Goal: Task Accomplishment & Management: Manage account settings

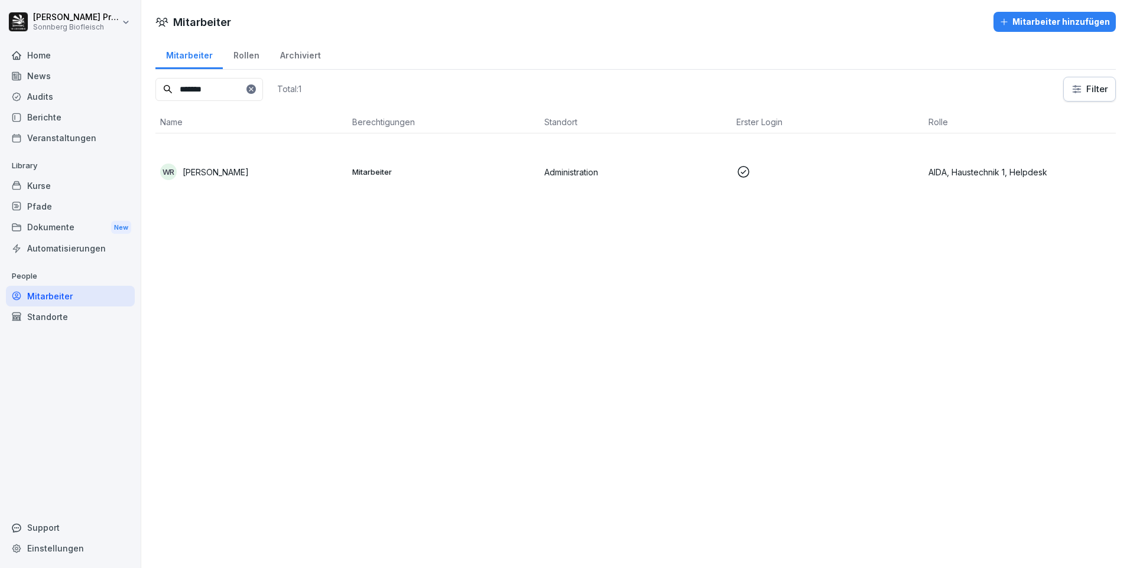
click at [75, 184] on div "Kurse" at bounding box center [70, 185] width 129 height 21
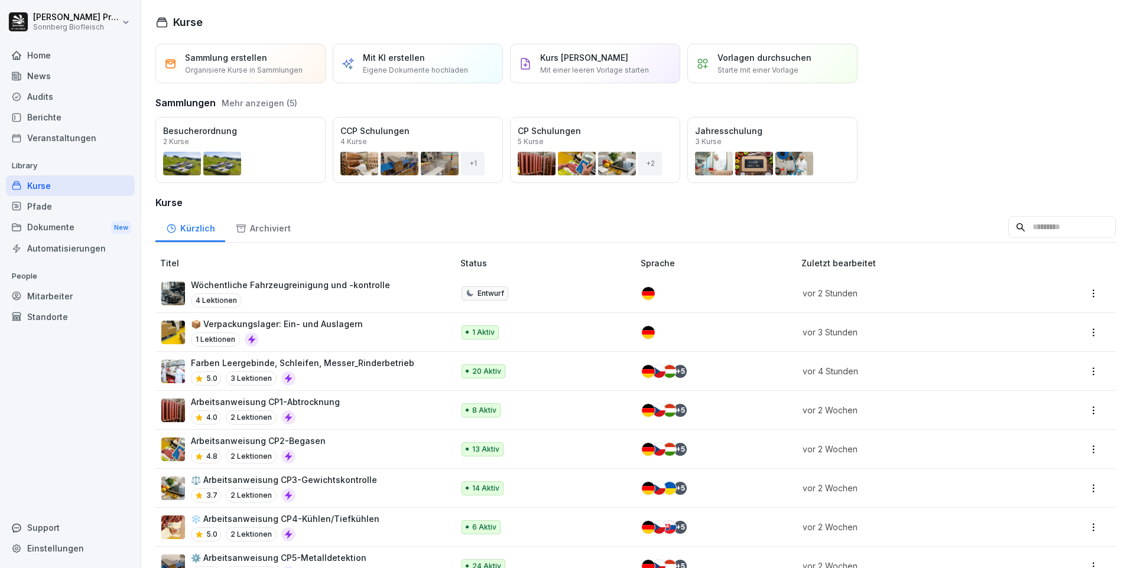
click at [1011, 227] on input at bounding box center [1062, 227] width 108 height 22
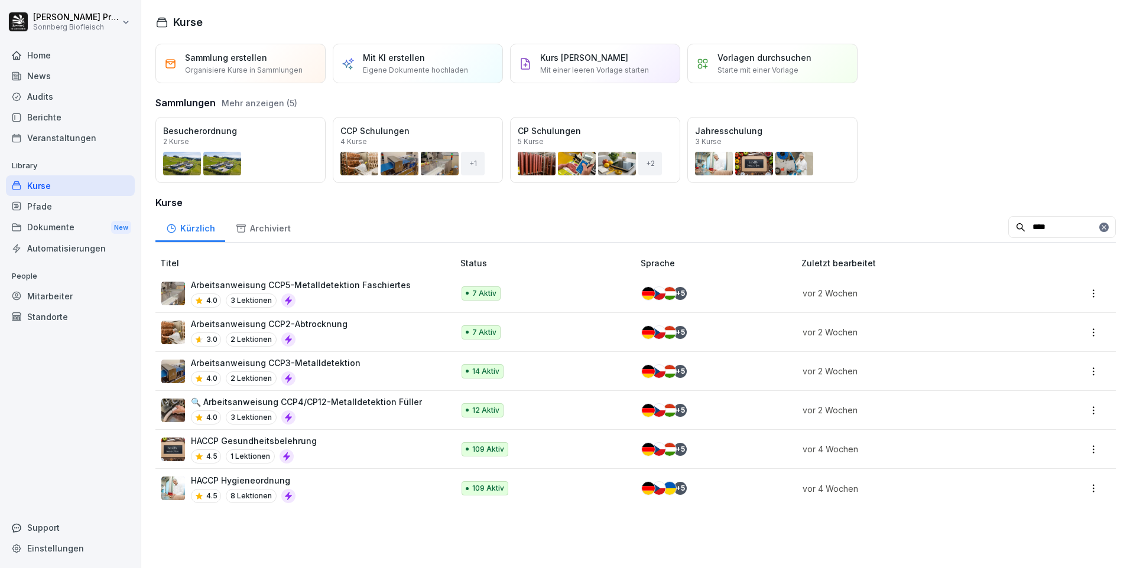
type input "****"
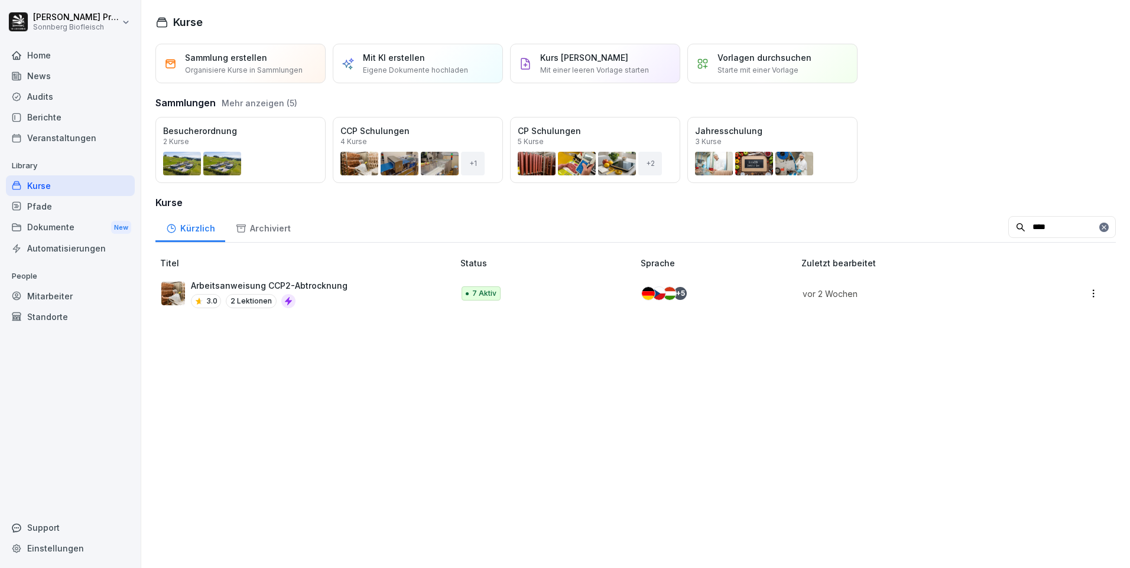
click at [295, 287] on p "Arbeitsanweisung CCP2-Abtrocknung" at bounding box center [269, 285] width 157 height 12
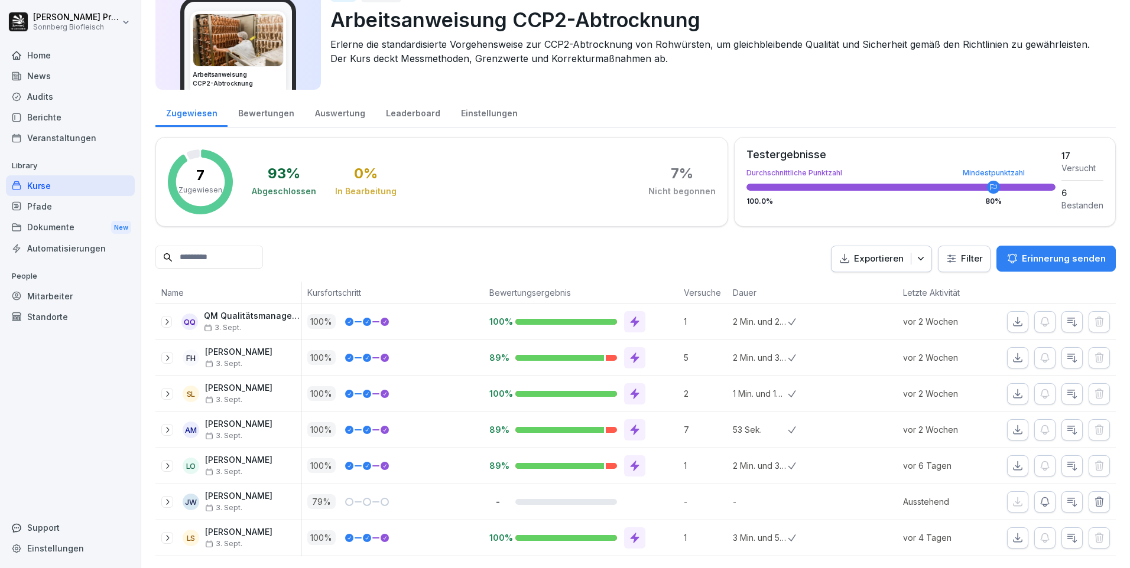
scroll to position [70, 0]
click at [271, 98] on div "Bewertungen" at bounding box center [265, 112] width 77 height 30
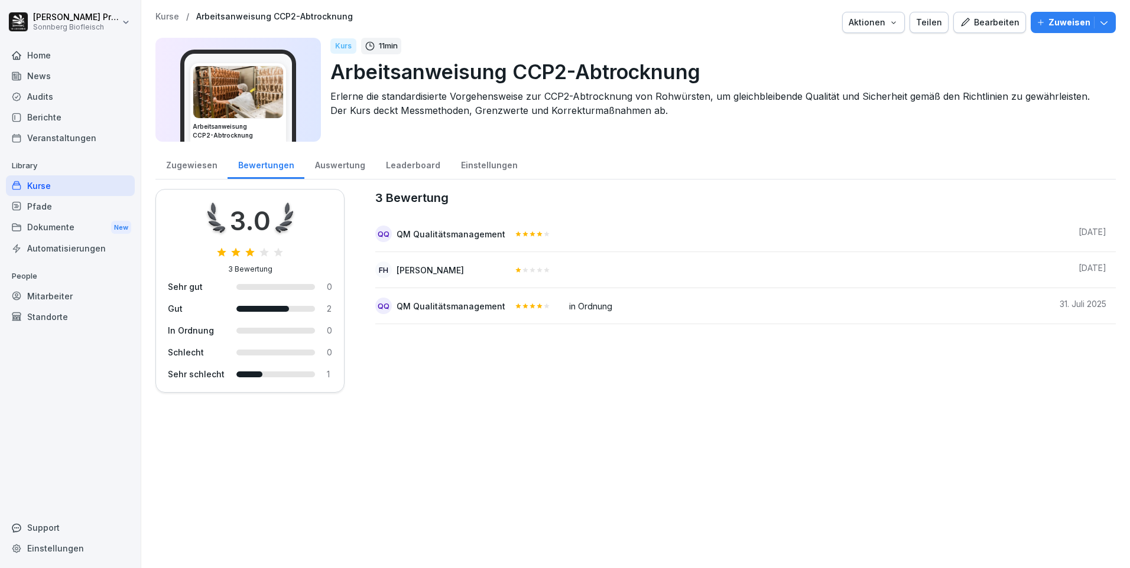
click at [337, 164] on div "Auswertung" at bounding box center [339, 164] width 71 height 30
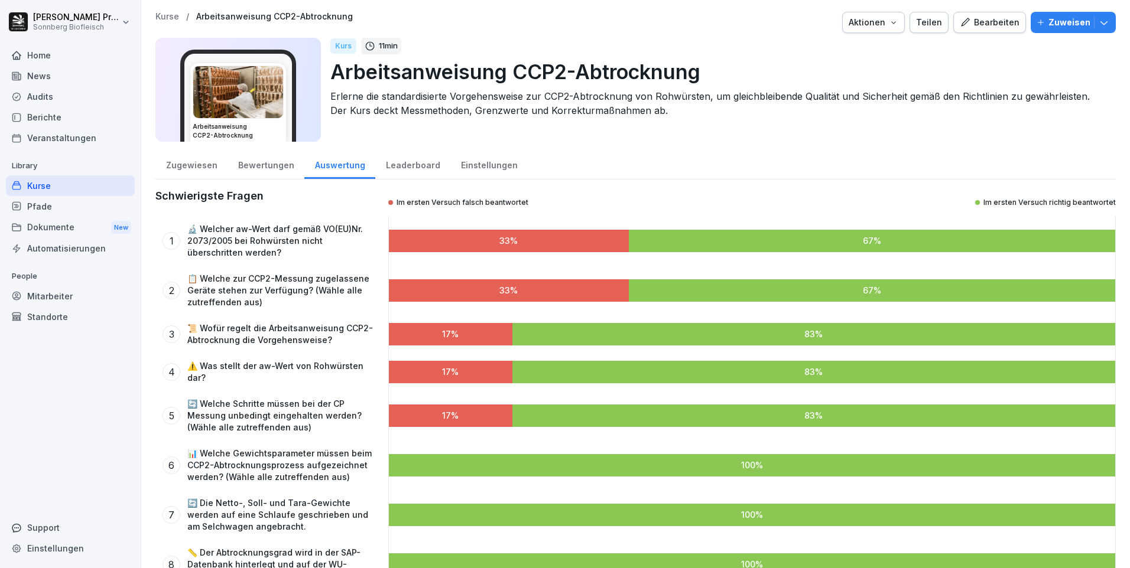
click at [409, 167] on div "Leaderboard" at bounding box center [412, 164] width 75 height 30
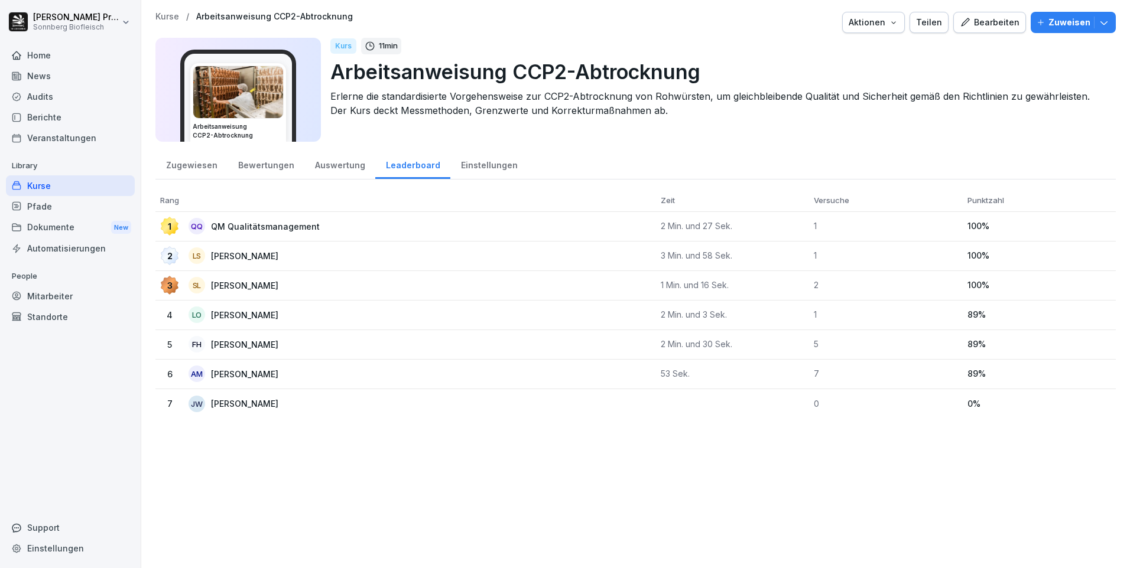
click at [494, 167] on div "Einstellungen" at bounding box center [488, 164] width 77 height 30
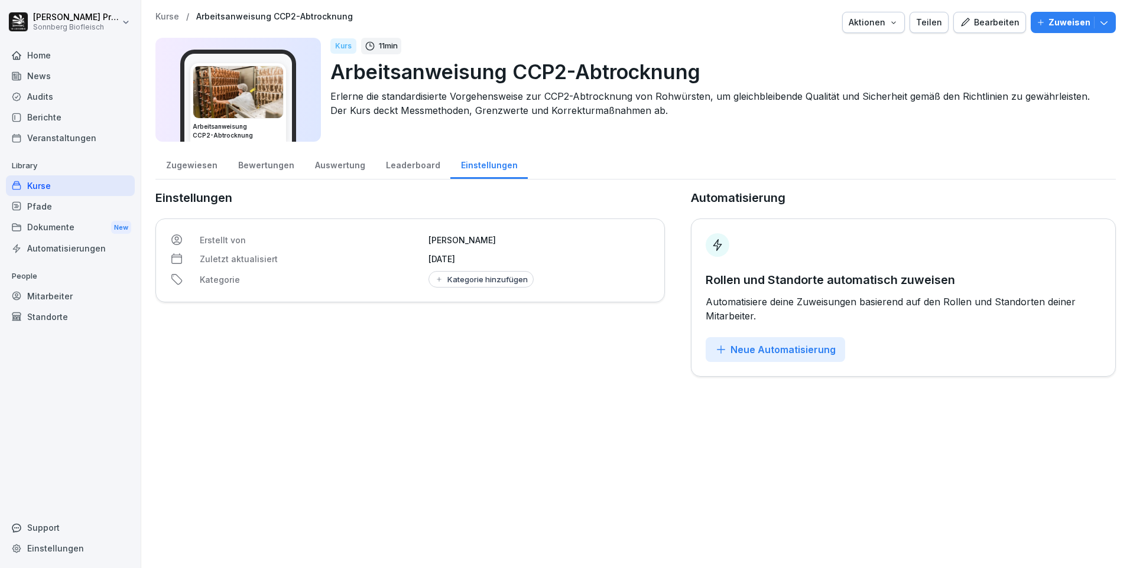
click at [187, 168] on div "Zugewiesen" at bounding box center [191, 164] width 72 height 30
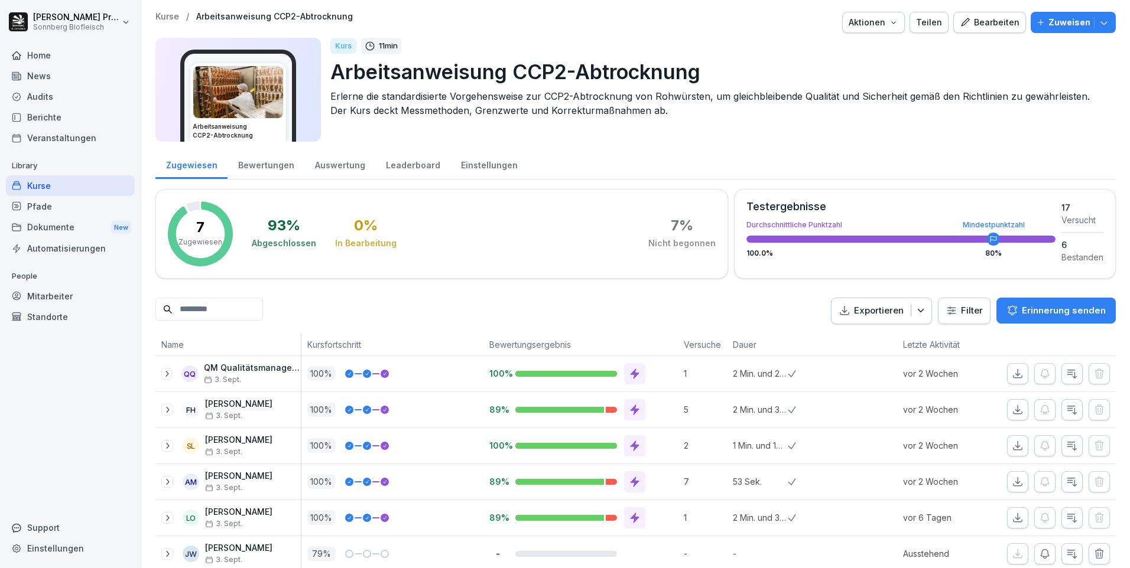
click at [276, 170] on div "Bewertungen" at bounding box center [265, 164] width 77 height 30
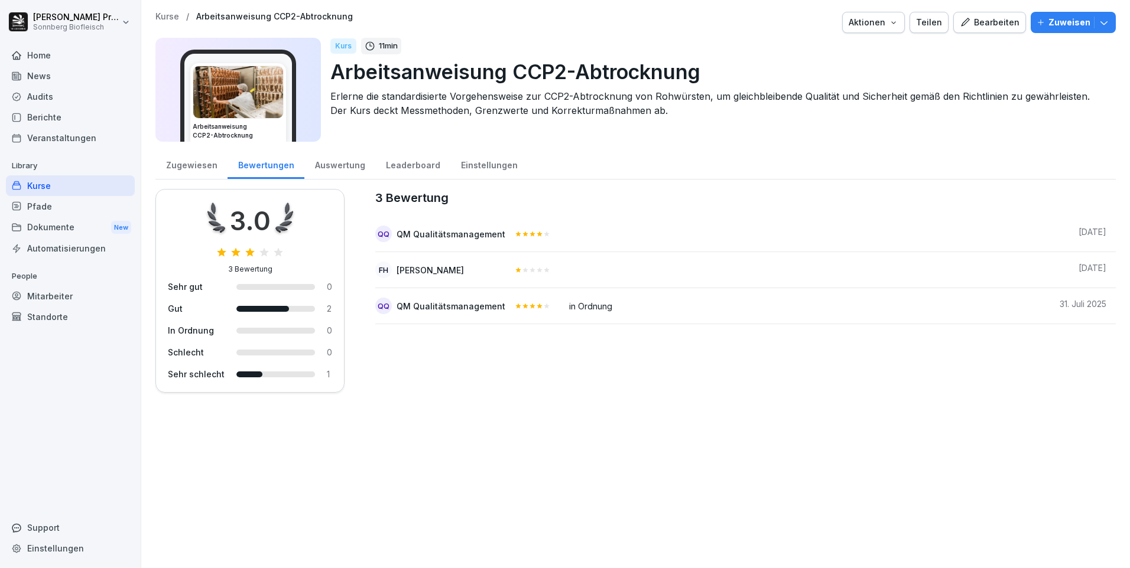
click at [187, 167] on div "Zugewiesen" at bounding box center [191, 164] width 72 height 30
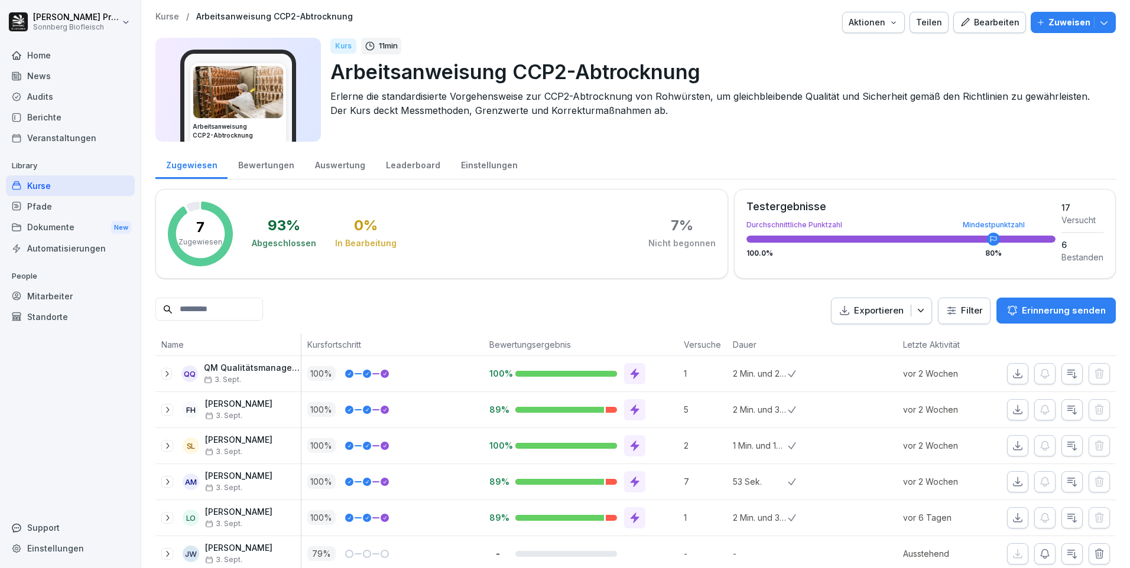
click at [84, 183] on div "Kurse" at bounding box center [70, 185] width 129 height 21
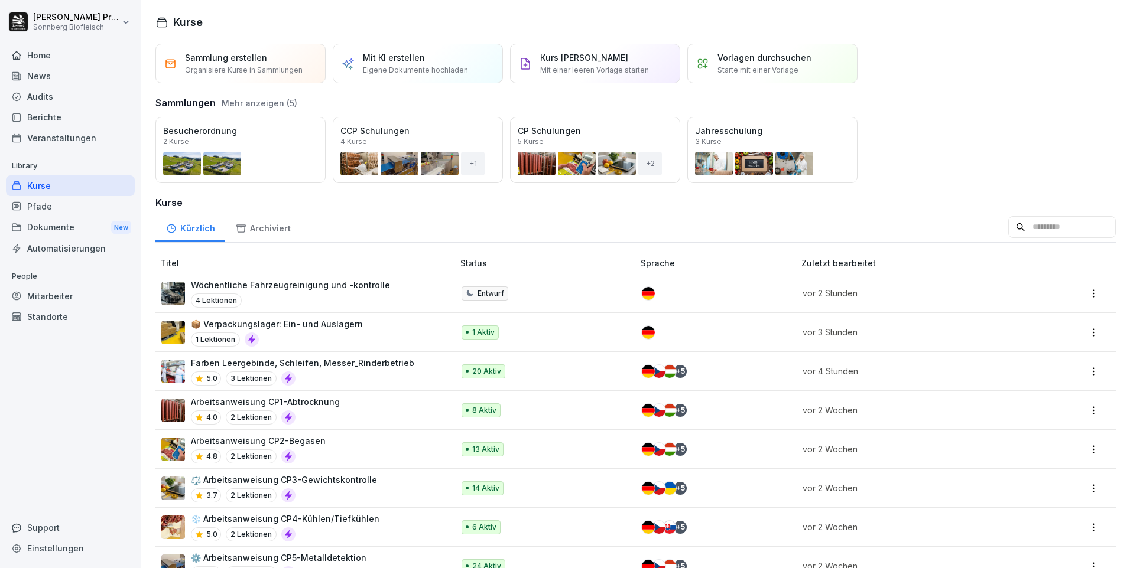
click at [1029, 236] on input at bounding box center [1062, 227] width 108 height 22
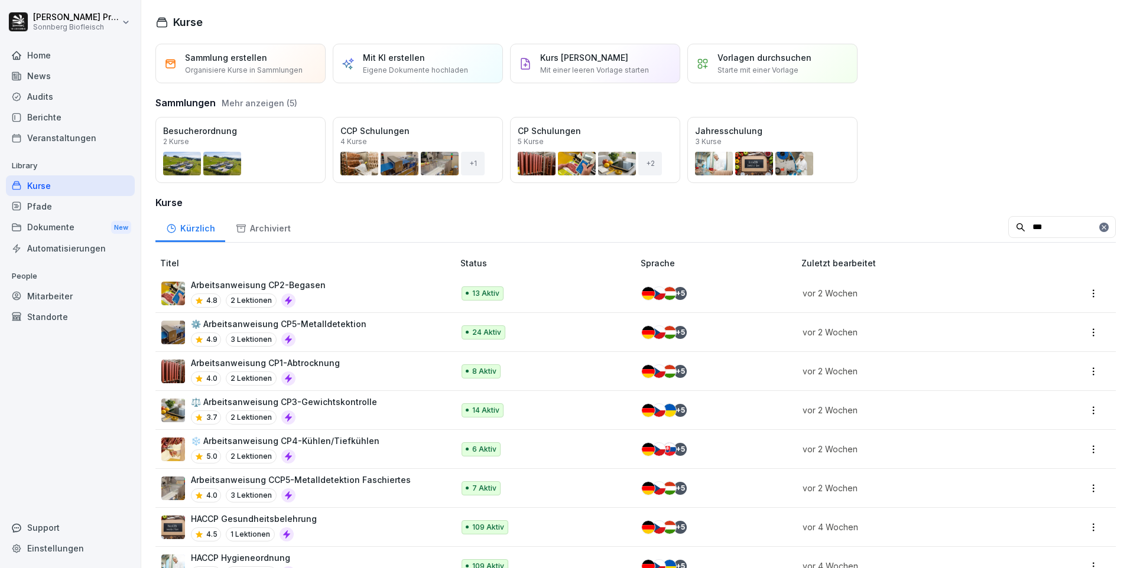
type input "***"
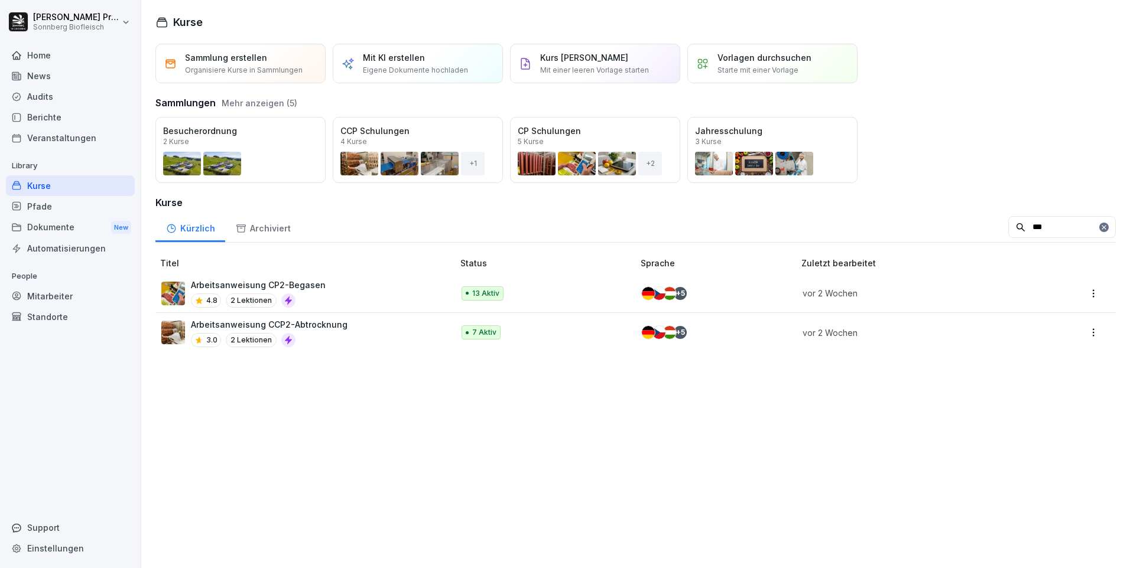
click at [380, 288] on div "Arbeitsanweisung CP2-Begasen 4.8 2 Lektionen" at bounding box center [301, 293] width 280 height 29
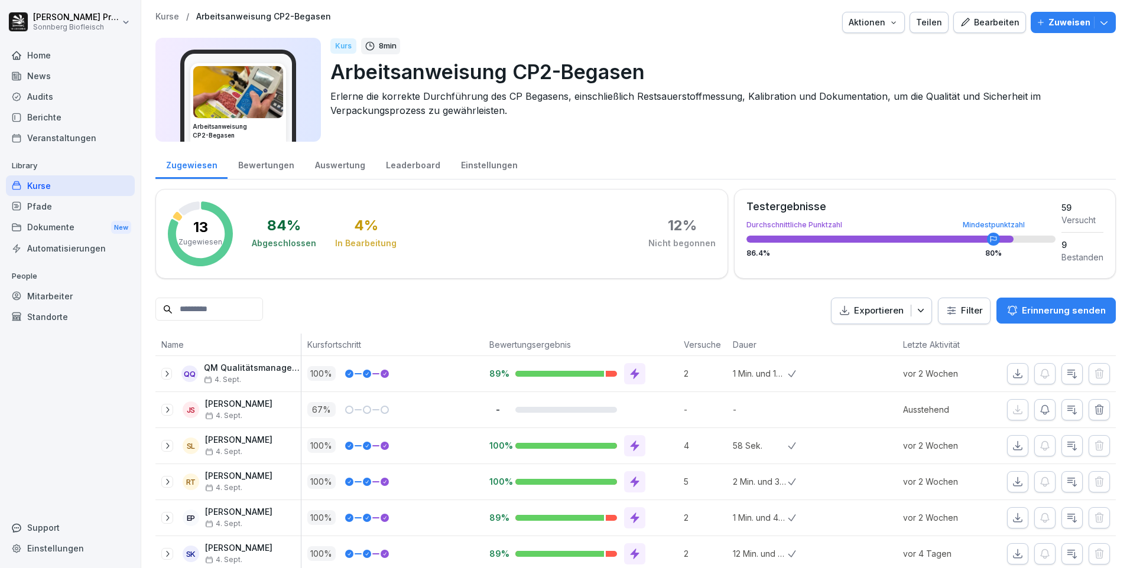
click at [345, 167] on div "Auswertung" at bounding box center [339, 164] width 71 height 30
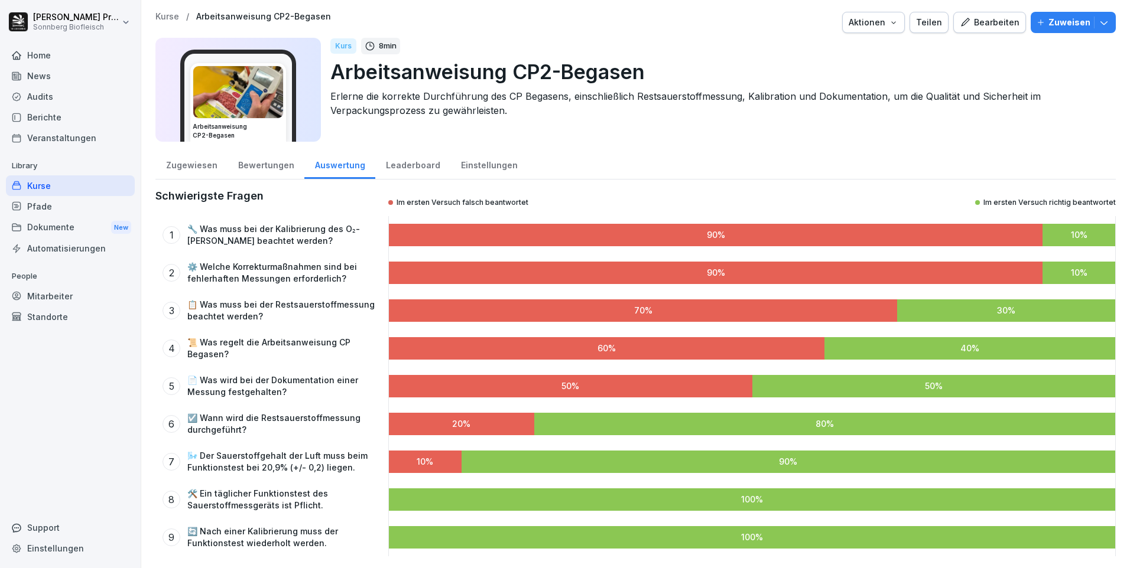
click at [275, 170] on div "Bewertungen" at bounding box center [265, 164] width 77 height 30
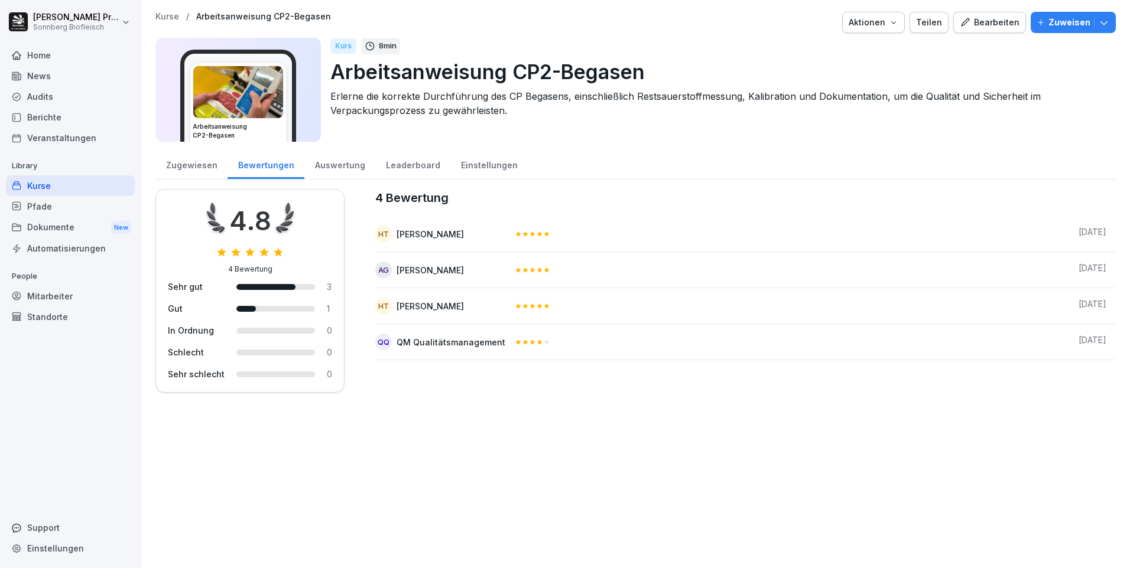
click at [203, 163] on div "Zugewiesen" at bounding box center [191, 164] width 72 height 30
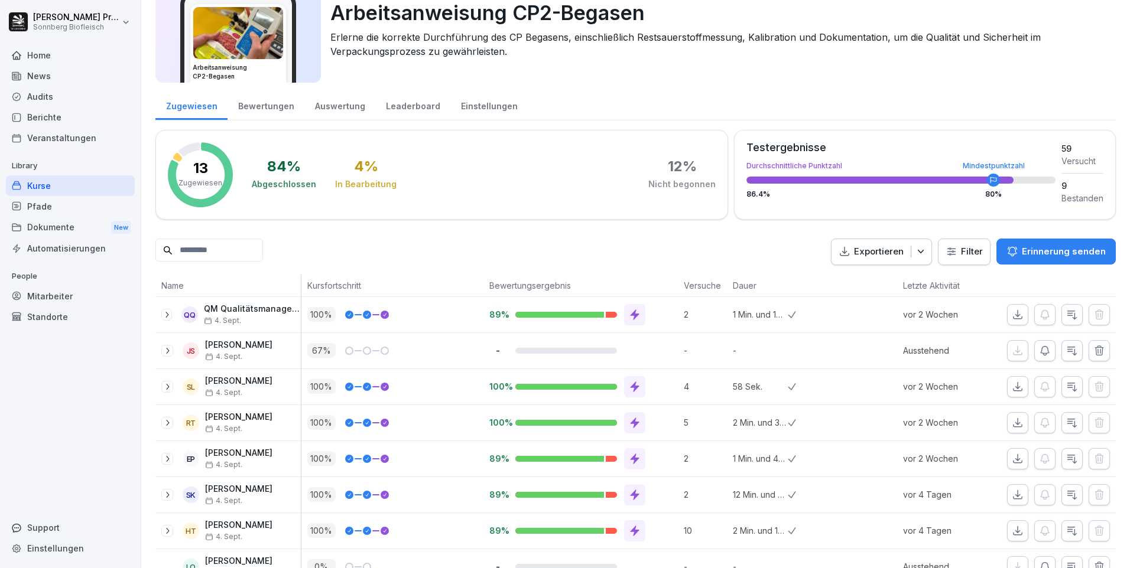
scroll to position [118, 0]
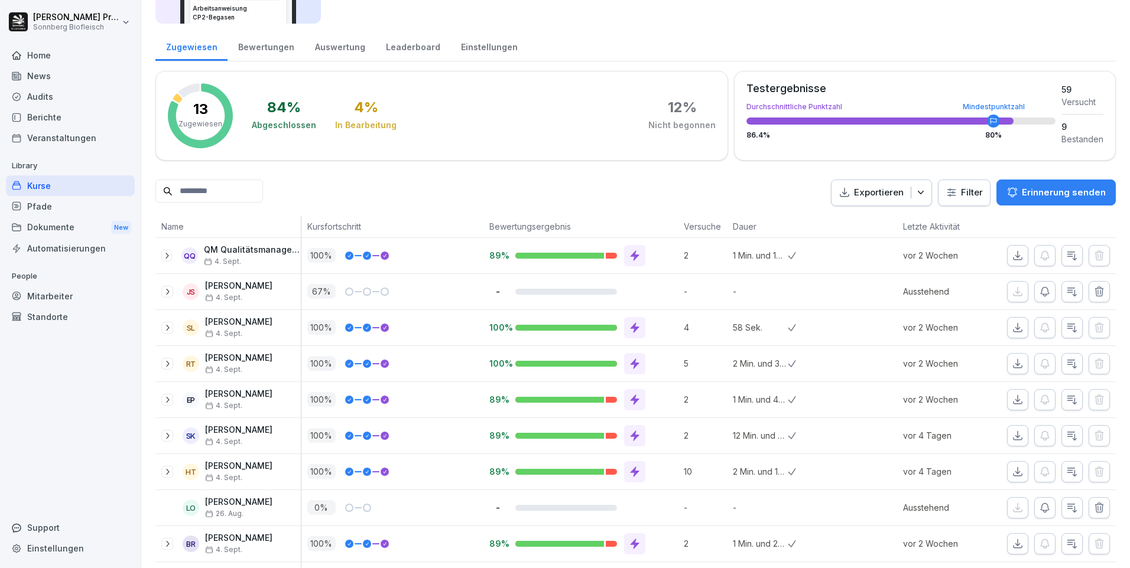
click at [77, 93] on div "Audits" at bounding box center [70, 96] width 129 height 21
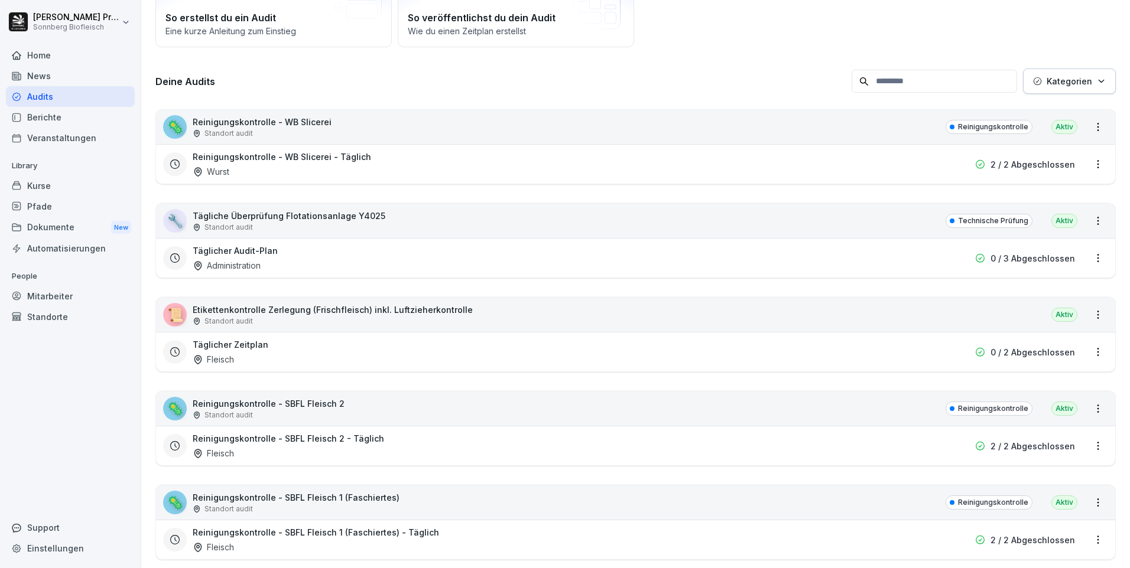
scroll to position [12, 0]
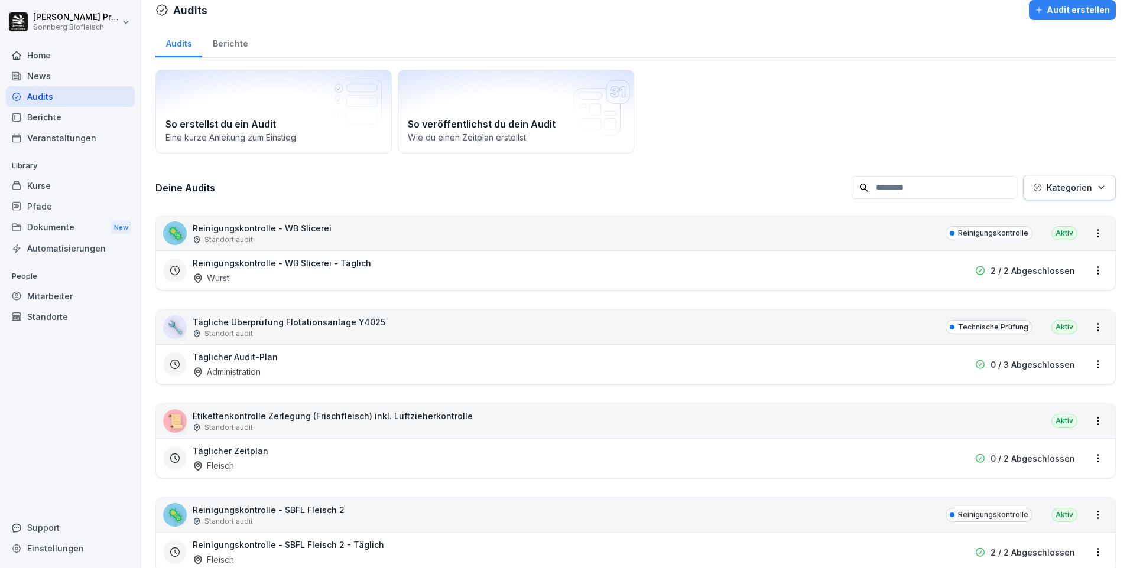
click at [898, 190] on input at bounding box center [933, 187] width 165 height 23
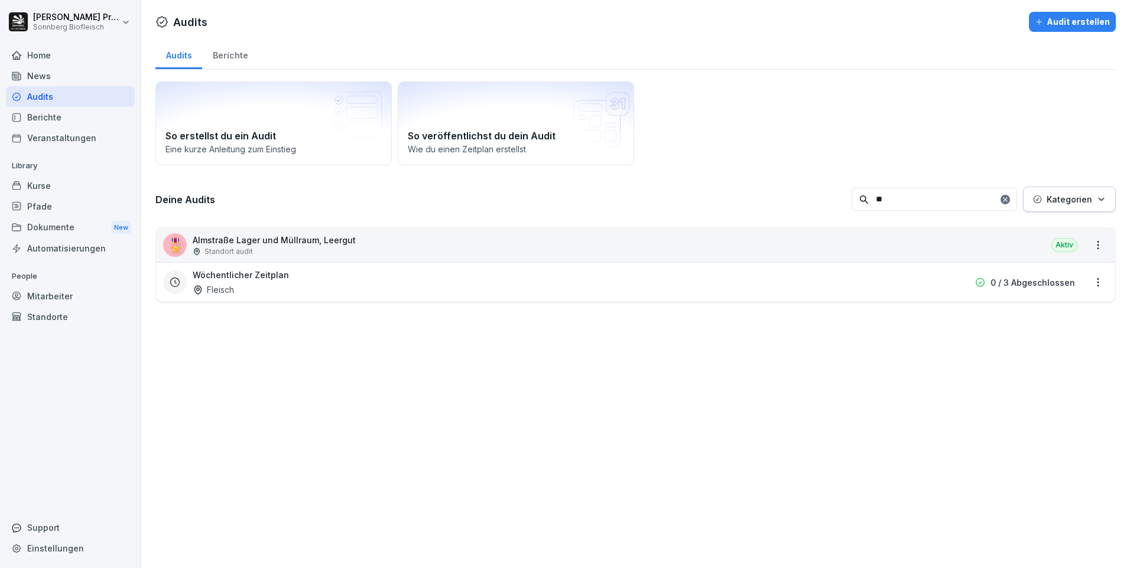
scroll to position [0, 0]
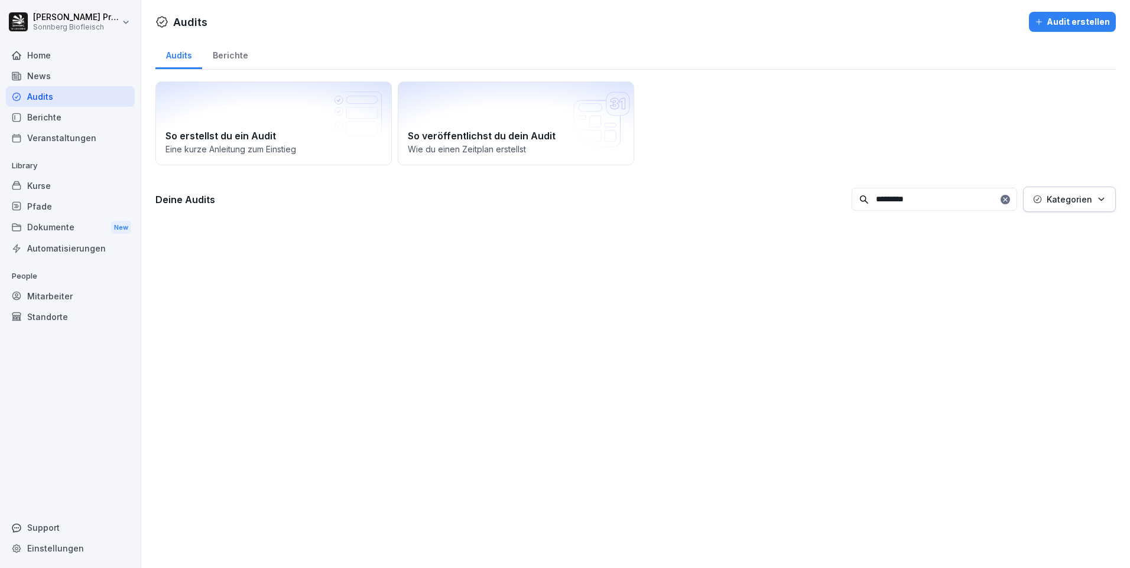
click at [924, 197] on input "********" at bounding box center [933, 199] width 165 height 23
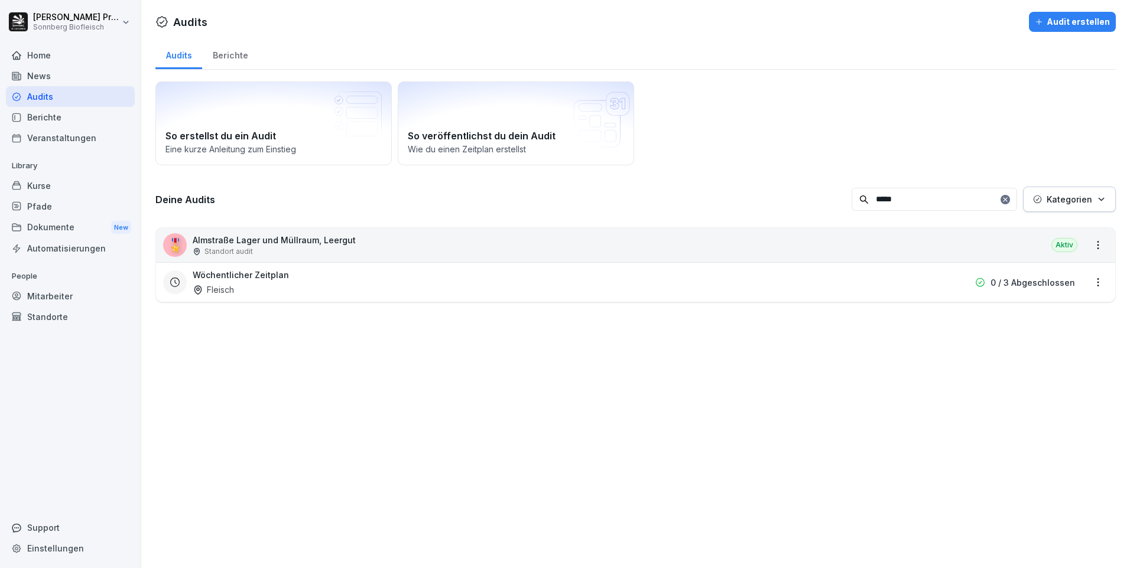
type input "*****"
click at [388, 245] on div "🎖️ Almstraße Lager und Müllraum, Leergut Standort audit Aktiv" at bounding box center [635, 245] width 959 height 34
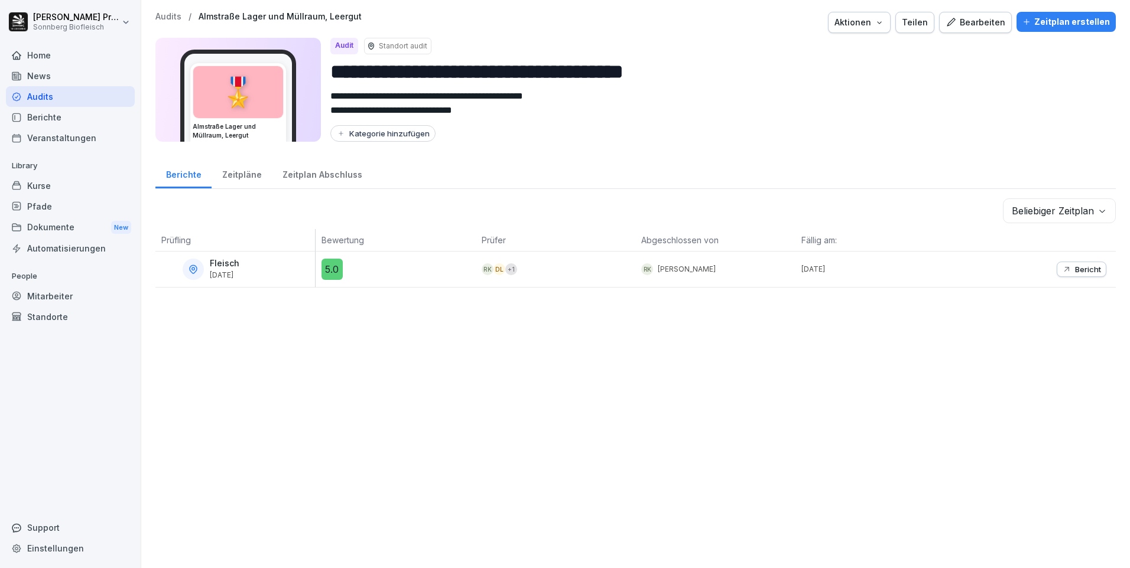
click at [1075, 268] on p "Bericht" at bounding box center [1088, 269] width 26 height 9
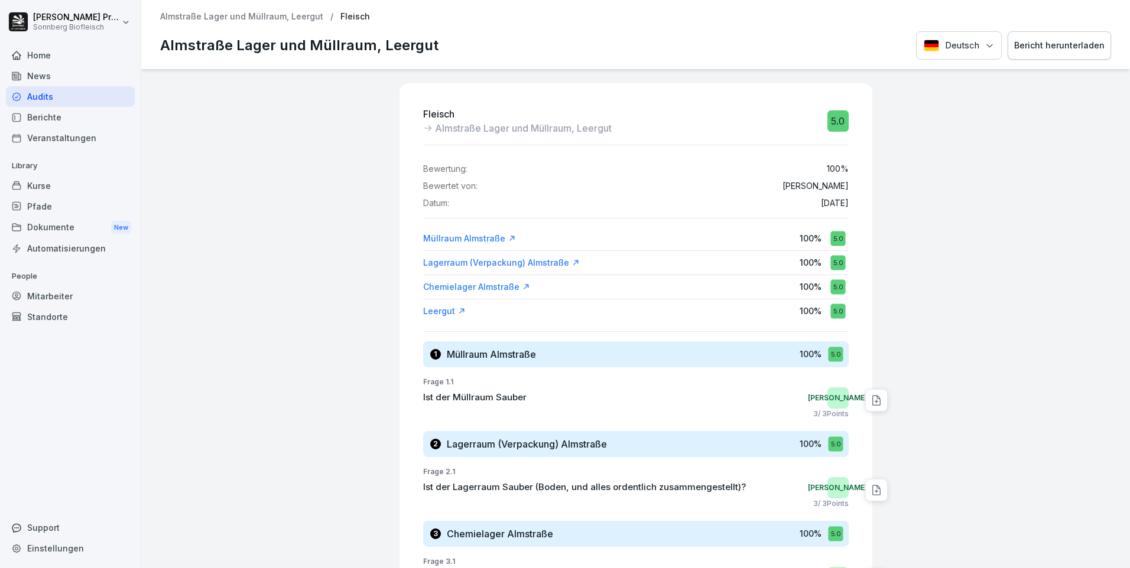
click at [1056, 38] on button "Bericht herunterladen" at bounding box center [1058, 45] width 103 height 29
click at [1046, 40] on div "Bericht herunterladen" at bounding box center [1059, 45] width 90 height 13
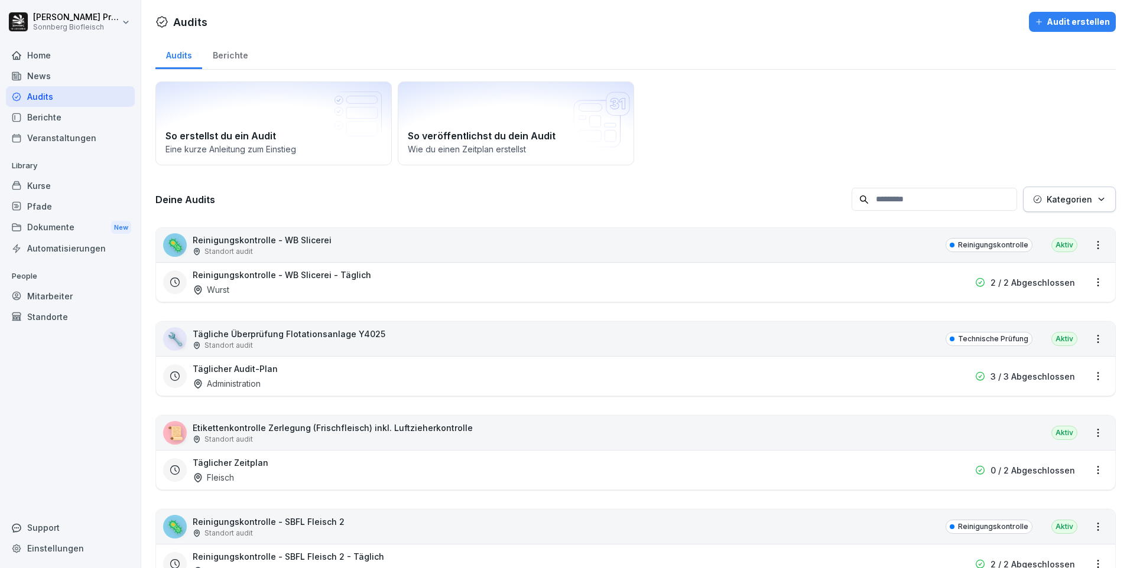
click at [70, 54] on div "Home" at bounding box center [70, 55] width 129 height 21
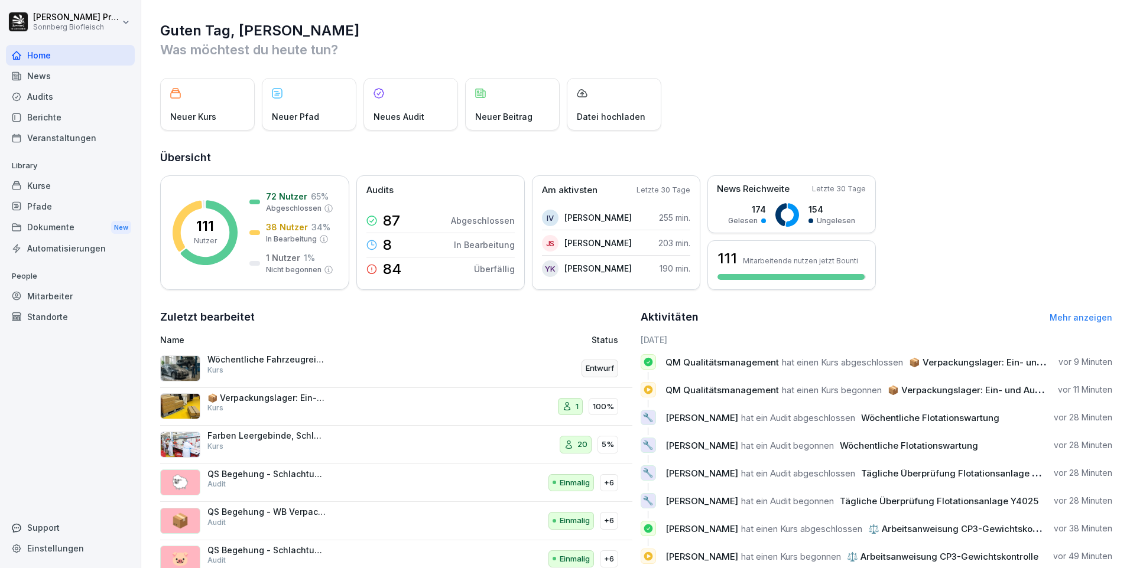
click at [109, 74] on div "News" at bounding box center [70, 76] width 129 height 21
click at [73, 76] on div "News" at bounding box center [70, 76] width 129 height 21
click at [87, 82] on div "News" at bounding box center [70, 76] width 129 height 21
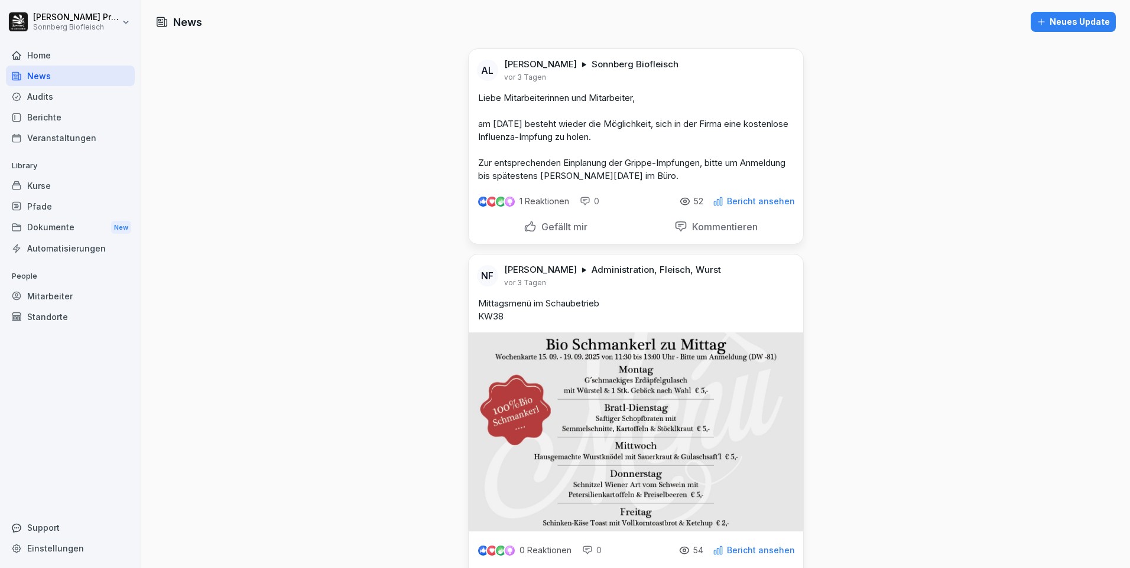
click at [79, 60] on div "Home" at bounding box center [70, 55] width 129 height 21
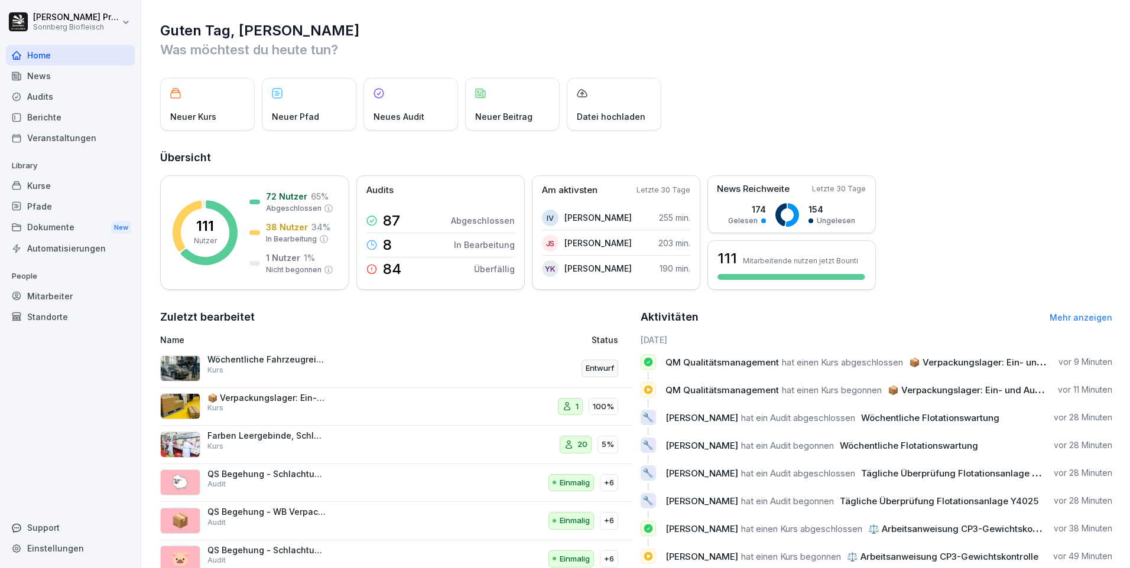
click at [428, 401] on div "📦 Verpackungslager: Ein- und Auslagern Kurs" at bounding box center [307, 407] width 295 height 28
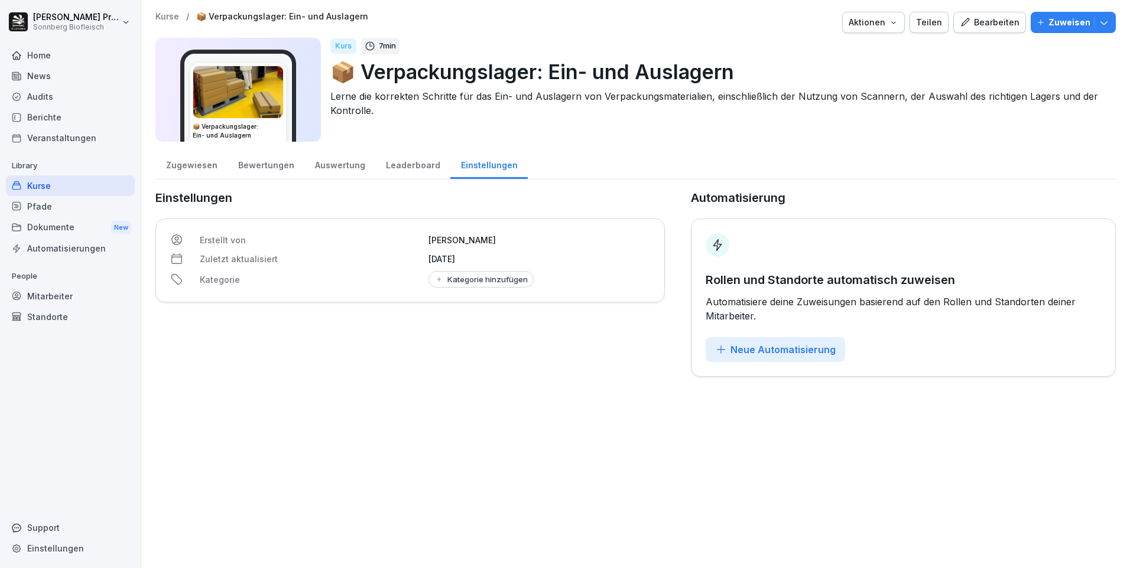
click at [979, 24] on div "Bearbeiten" at bounding box center [989, 22] width 60 height 13
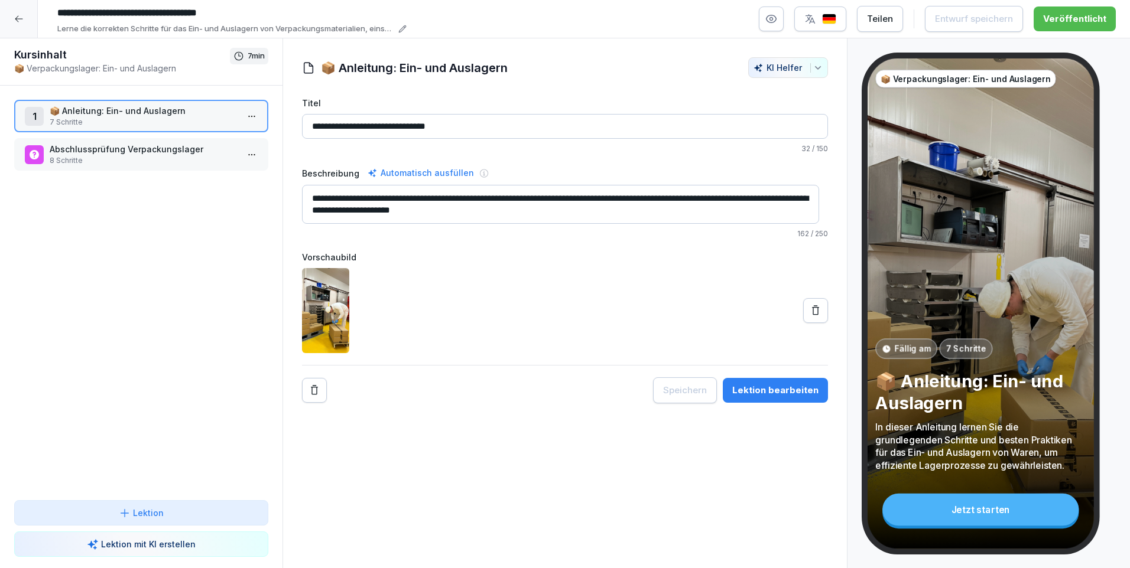
click at [213, 158] on p "8 Schritte" at bounding box center [144, 160] width 188 height 11
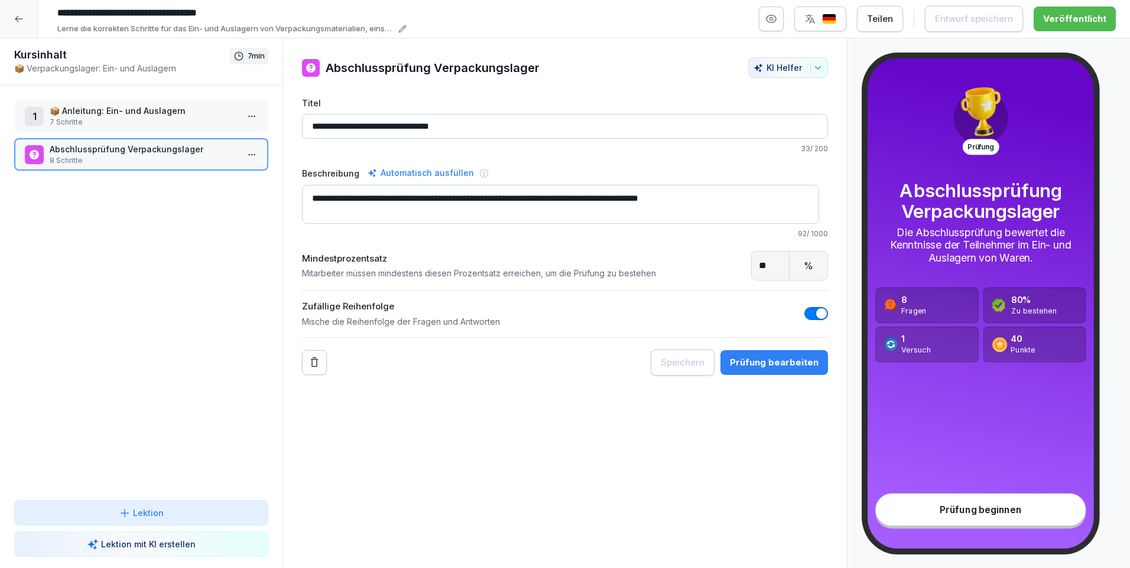
click at [18, 24] on div at bounding box center [19, 19] width 38 height 38
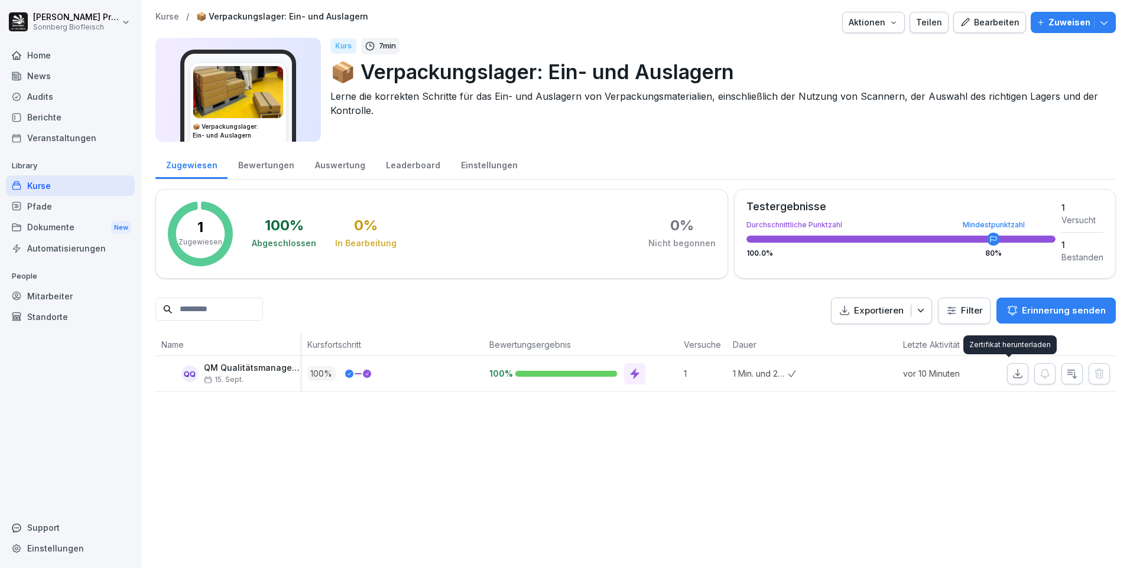
click at [1011, 373] on icon "button" at bounding box center [1017, 374] width 12 height 12
click at [620, 139] on div "Kurs 7 min 📦 Verpackungslager: Ein- und Auslagern Lerne die korrekten Schritte …" at bounding box center [718, 90] width 776 height 104
click at [327, 165] on div "Auswertung" at bounding box center [339, 164] width 71 height 30
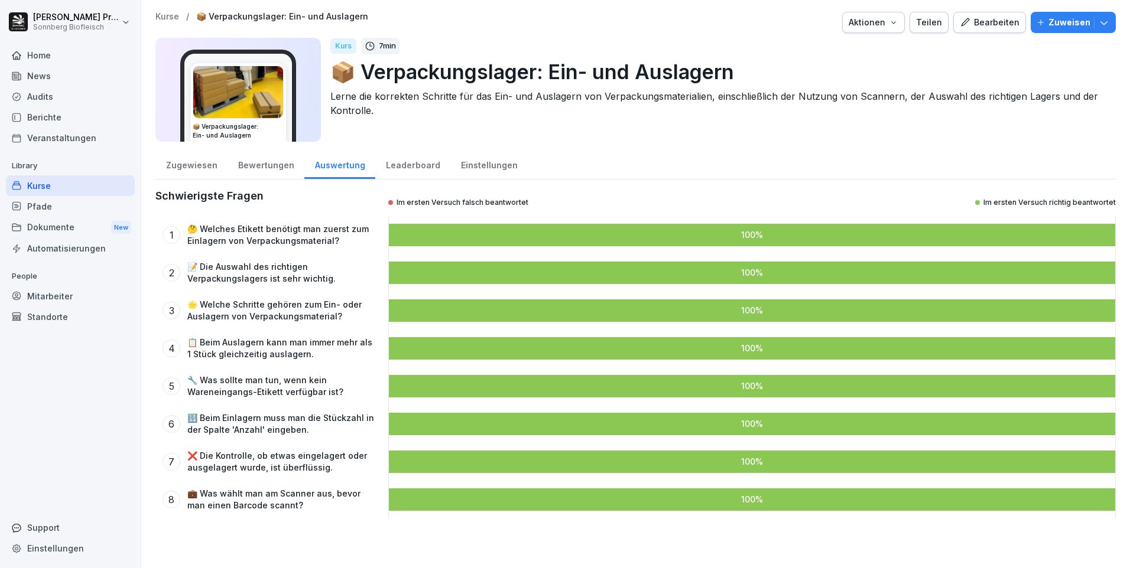
click at [265, 167] on div "Bewertungen" at bounding box center [265, 164] width 77 height 30
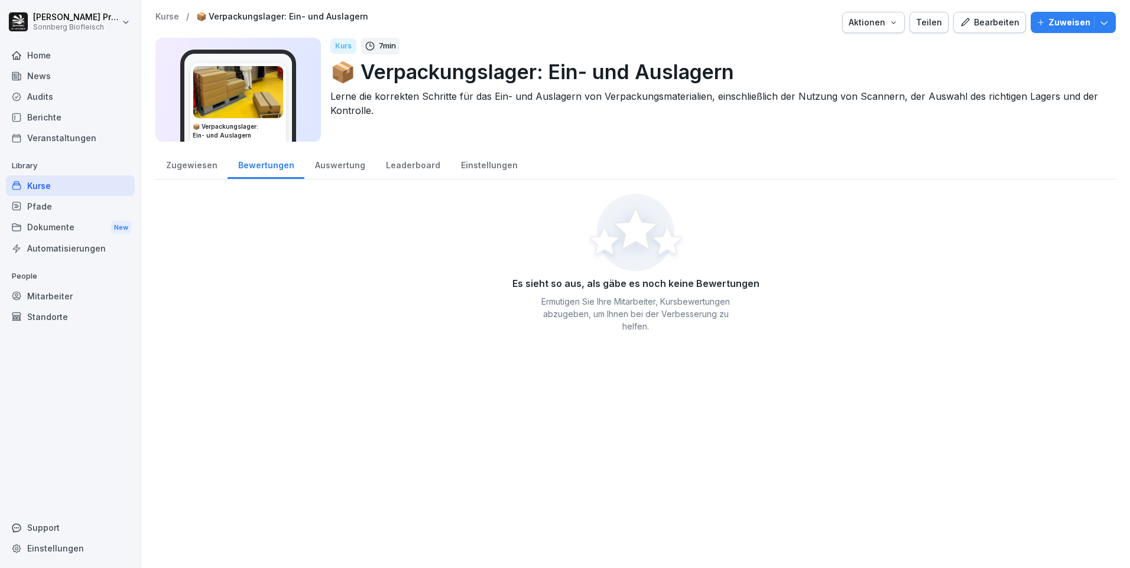
click at [201, 167] on div "Zugewiesen" at bounding box center [191, 164] width 72 height 30
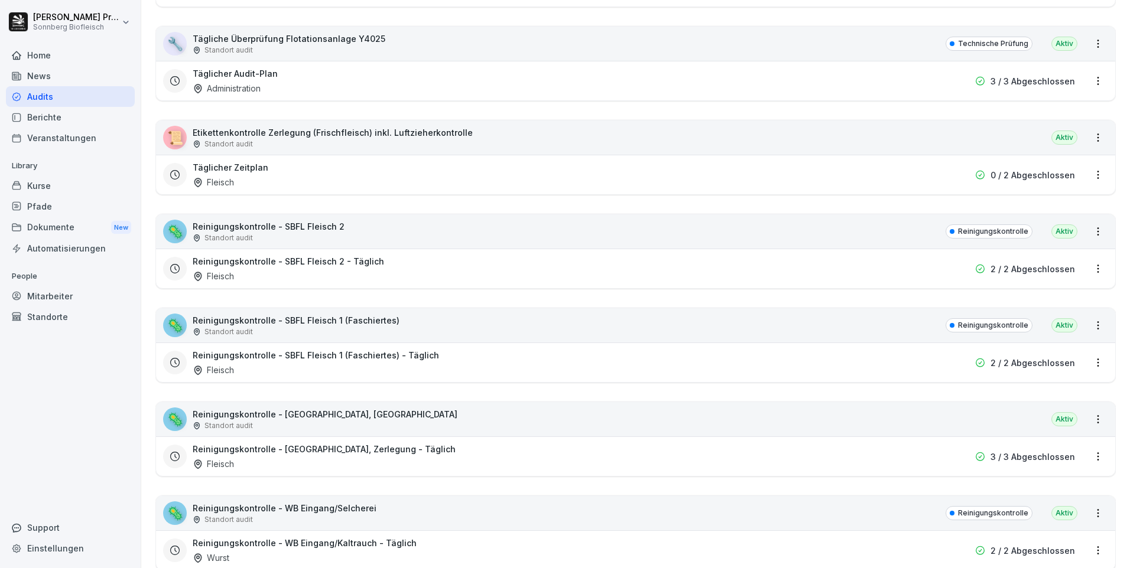
scroll to position [118, 0]
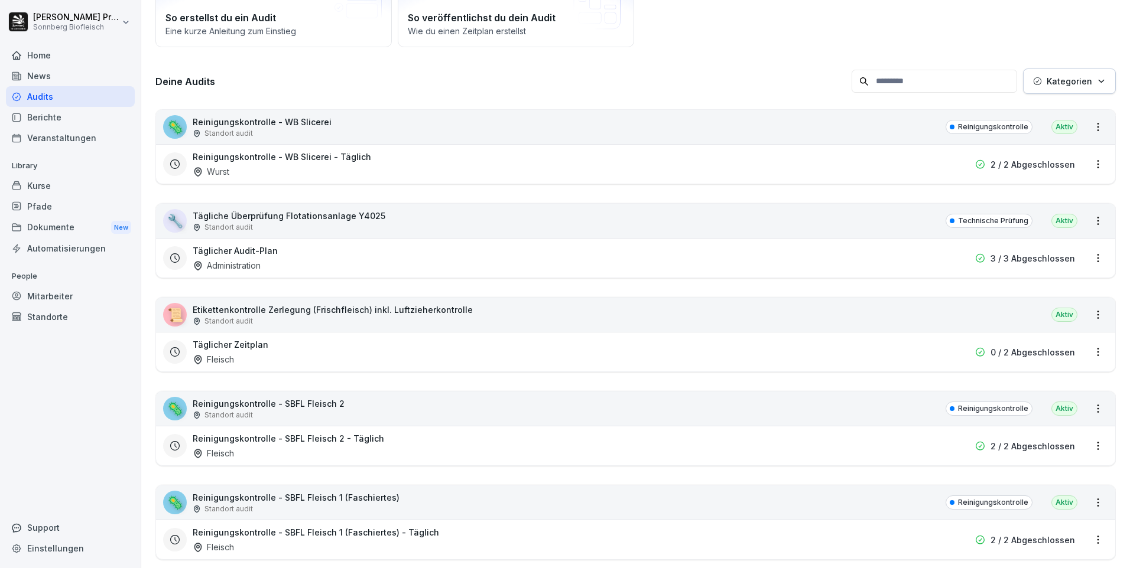
drag, startPoint x: 899, startPoint y: 79, endPoint x: 903, endPoint y: 70, distance: 10.6
click at [901, 76] on input at bounding box center [933, 81] width 165 height 23
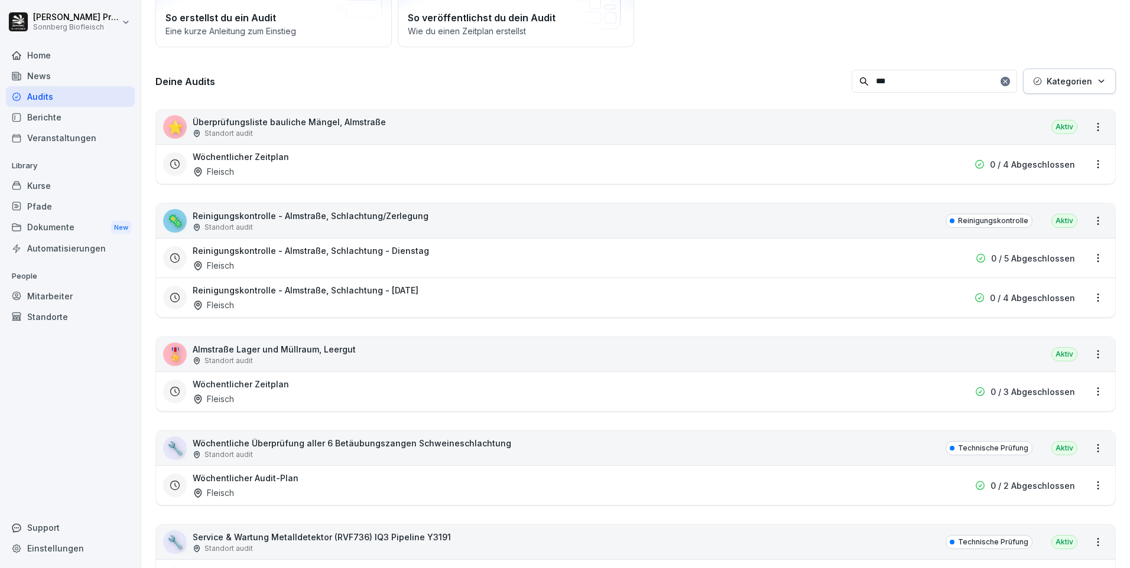
scroll to position [53, 0]
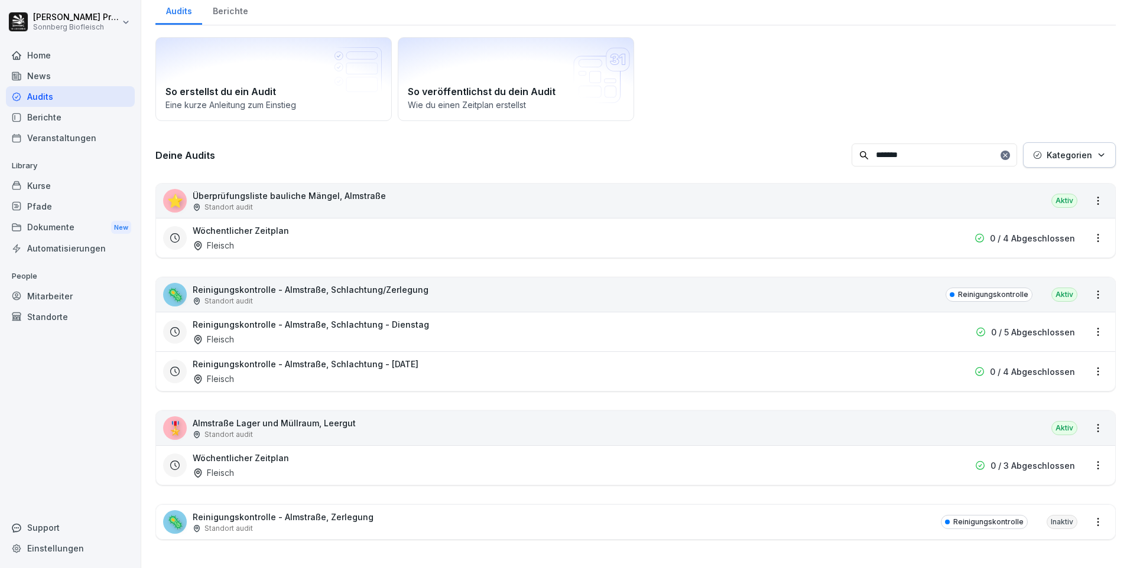
type input "*******"
click at [252, 296] on p "Standort audit" at bounding box center [228, 301] width 48 height 11
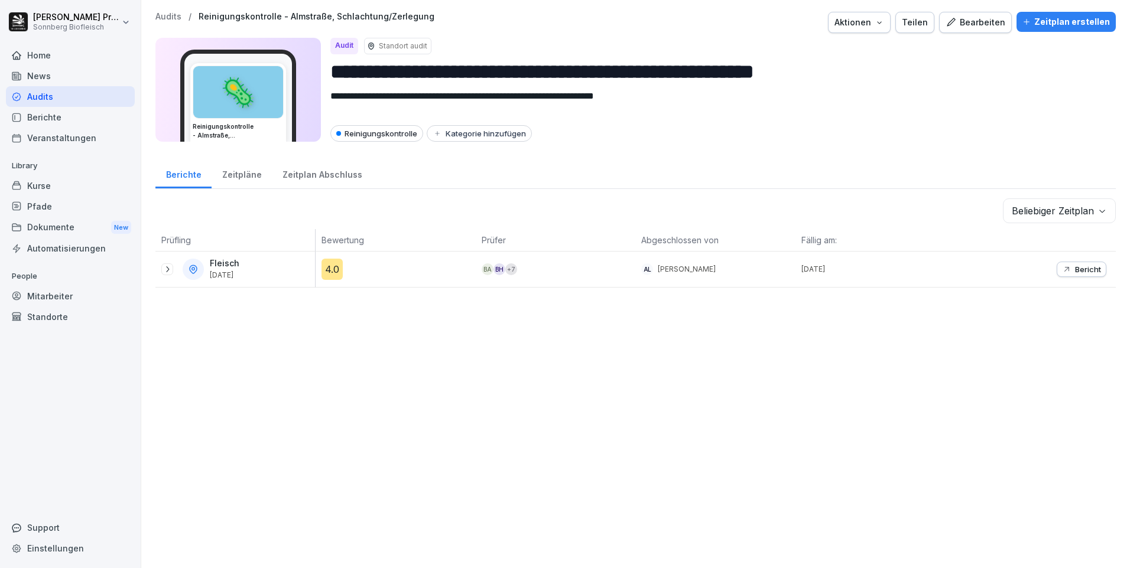
click at [986, 21] on div "Bearbeiten" at bounding box center [975, 22] width 60 height 13
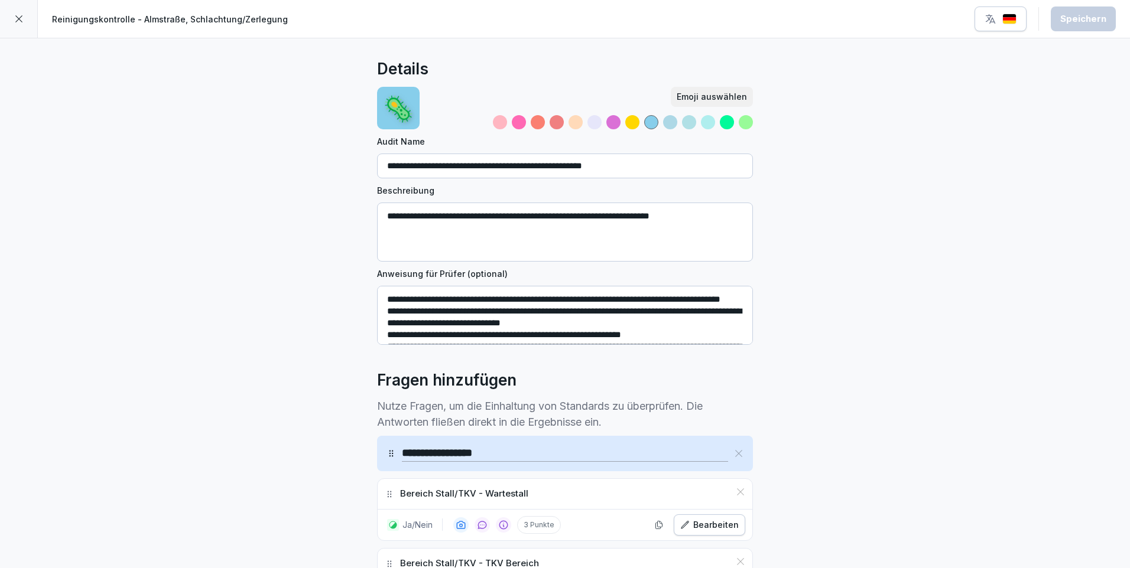
scroll to position [295, 0]
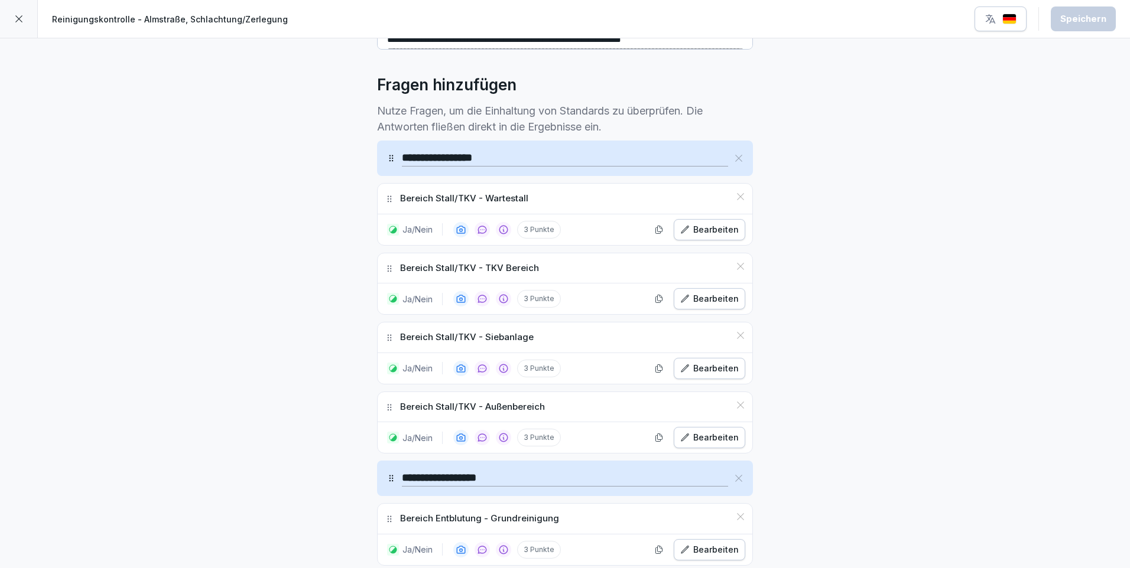
click at [714, 301] on div "Bearbeiten" at bounding box center [709, 298] width 58 height 13
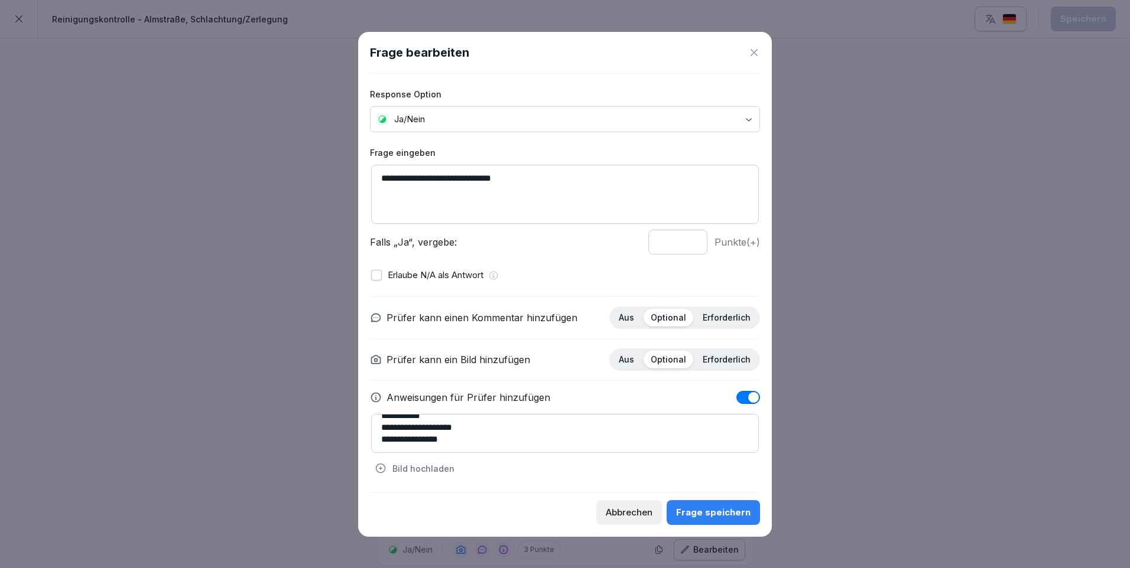
scroll to position [0, 0]
click at [529, 178] on textarea "**********" at bounding box center [565, 194] width 388 height 59
type textarea "**********"
click at [730, 510] on div "Frage speichern" at bounding box center [713, 512] width 74 height 13
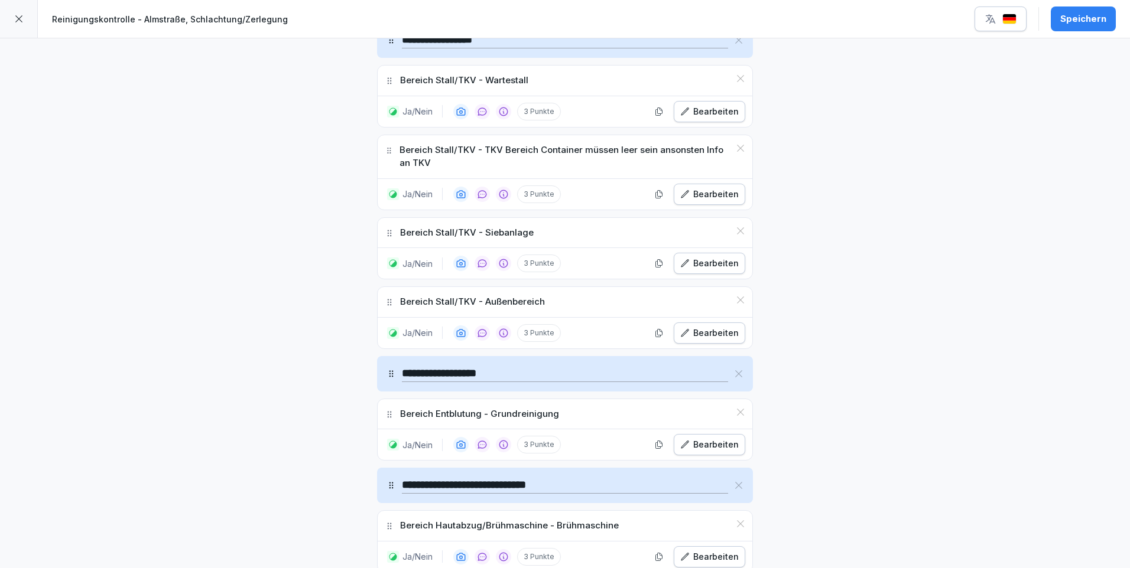
scroll to position [118, 0]
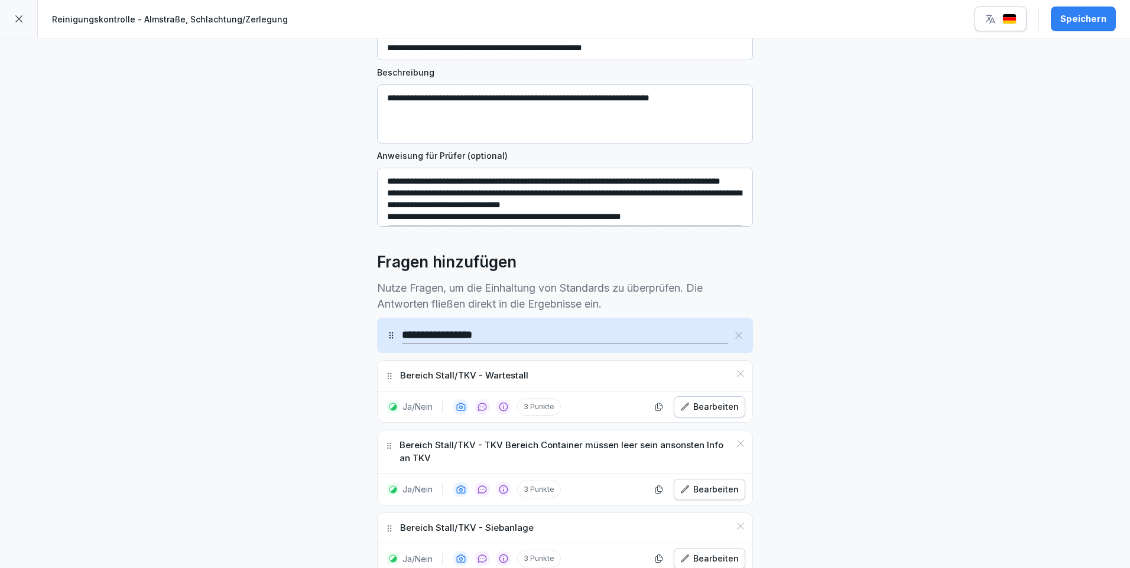
click at [1080, 18] on div "Speichern" at bounding box center [1083, 18] width 46 height 13
